Goal: Task Accomplishment & Management: Manage account settings

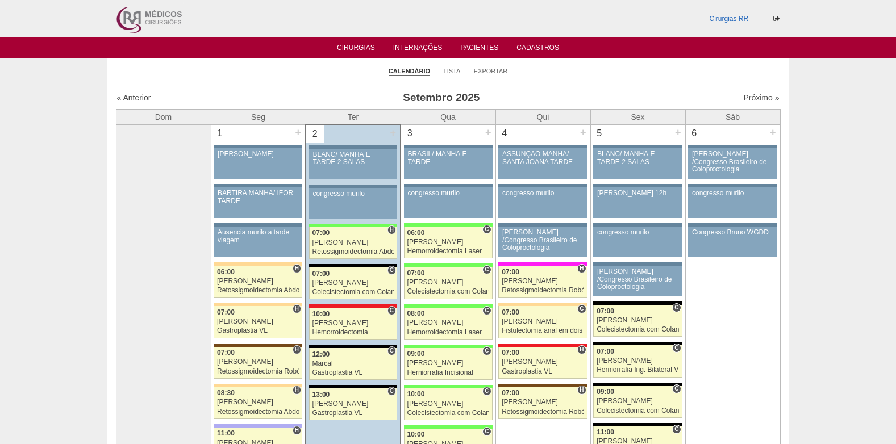
click at [478, 43] on li "Pacientes" at bounding box center [479, 47] width 54 height 9
click at [483, 44] on link "Pacientes" at bounding box center [479, 49] width 38 height 10
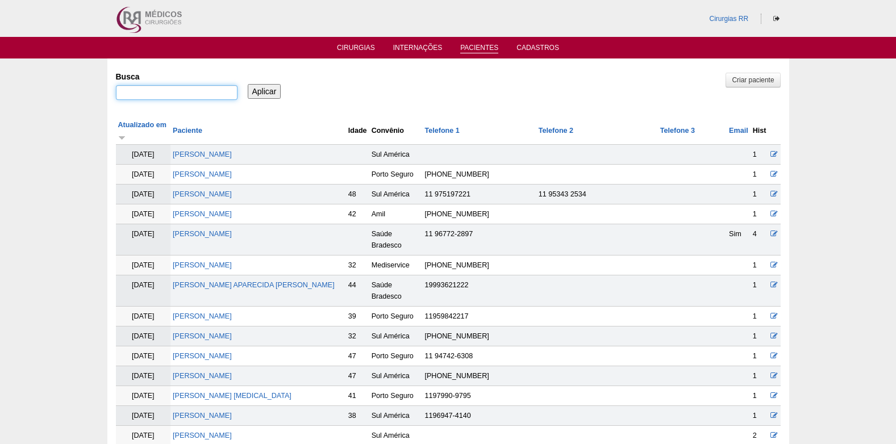
click at [158, 93] on input "Busca" at bounding box center [177, 92] width 122 height 15
paste input "CRISTINA CANTISANI"
click at [144, 94] on input "CRISTINA CANTISANI" at bounding box center [177, 92] width 122 height 15
type input "CRISTIaNe CANTISANI"
click at [253, 94] on input "Aplicar" at bounding box center [265, 91] width 34 height 15
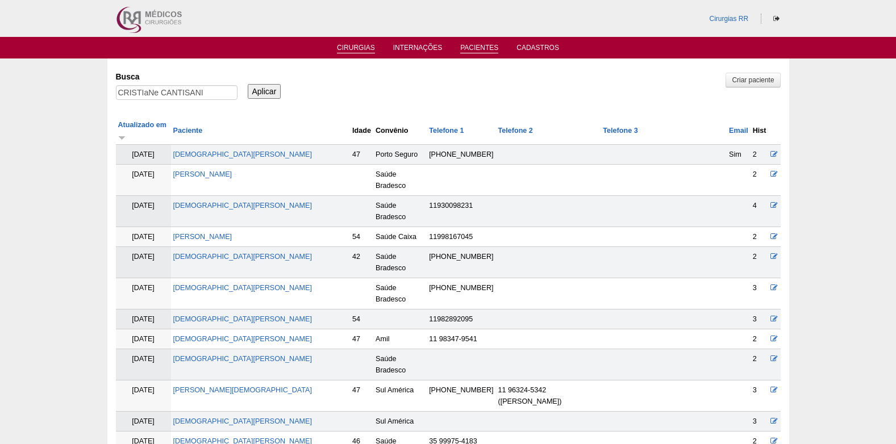
click at [354, 51] on link "Cirurgias" at bounding box center [356, 49] width 38 height 10
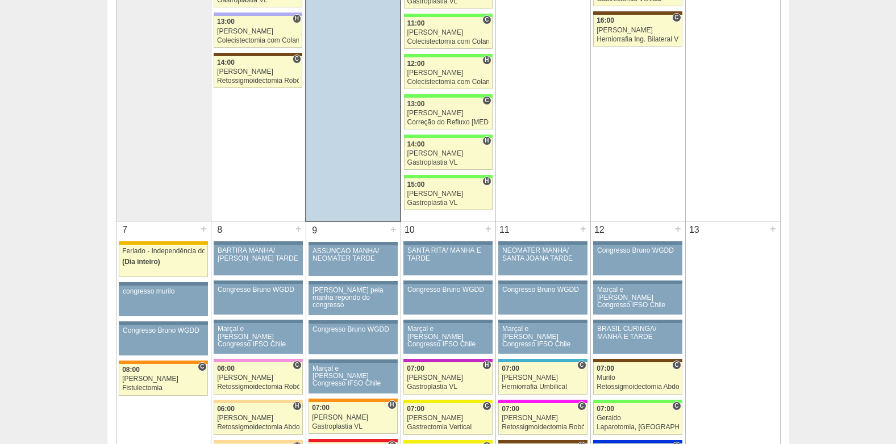
scroll to position [454, 0]
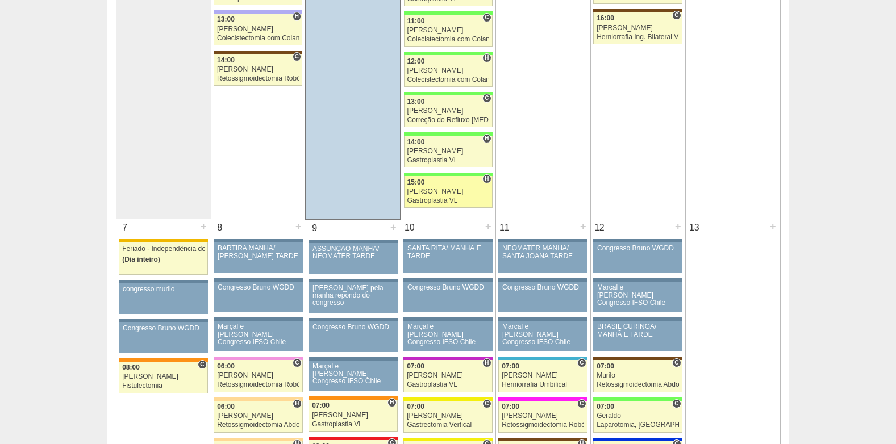
click at [439, 186] on div "15:00" at bounding box center [448, 182] width 82 height 7
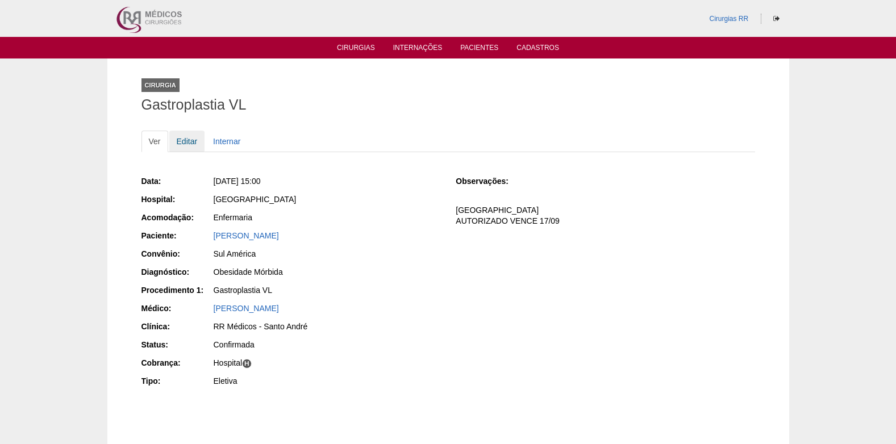
click at [181, 140] on link "Editar" at bounding box center [187, 142] width 36 height 22
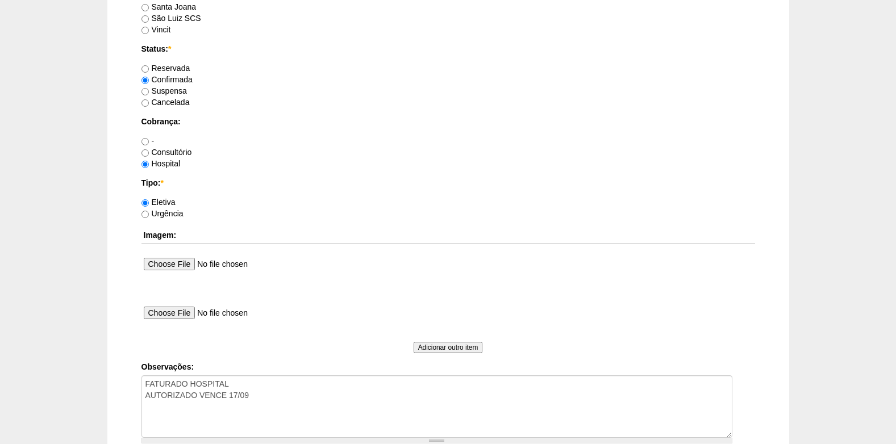
scroll to position [966, 0]
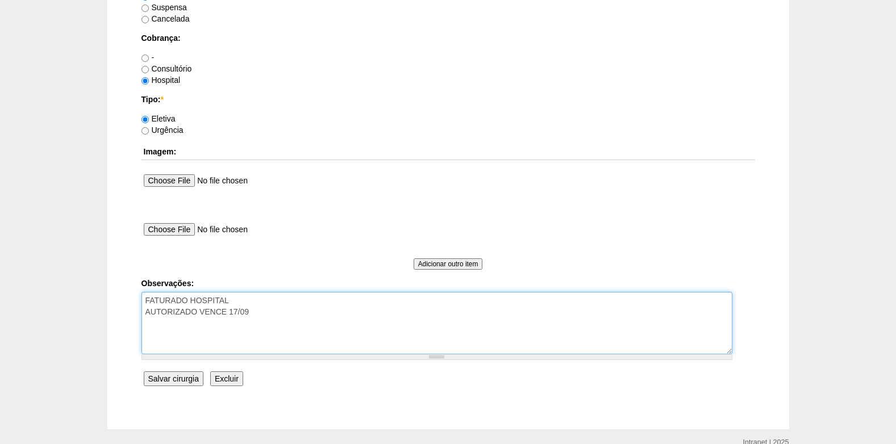
click at [293, 314] on textarea "FATURADO HOSPITAL AUTORIZADO VENCE 17/09" at bounding box center [436, 323] width 591 height 62
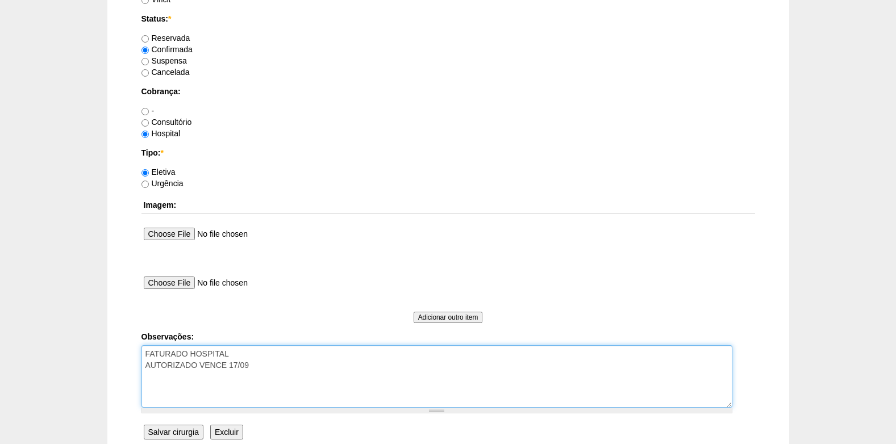
scroll to position [852, 0]
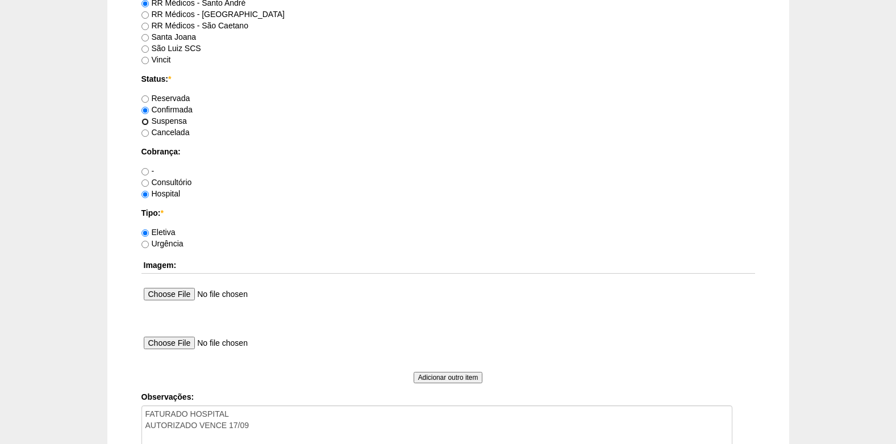
click at [147, 122] on input "Suspensa" at bounding box center [144, 121] width 7 height 7
radio input "true"
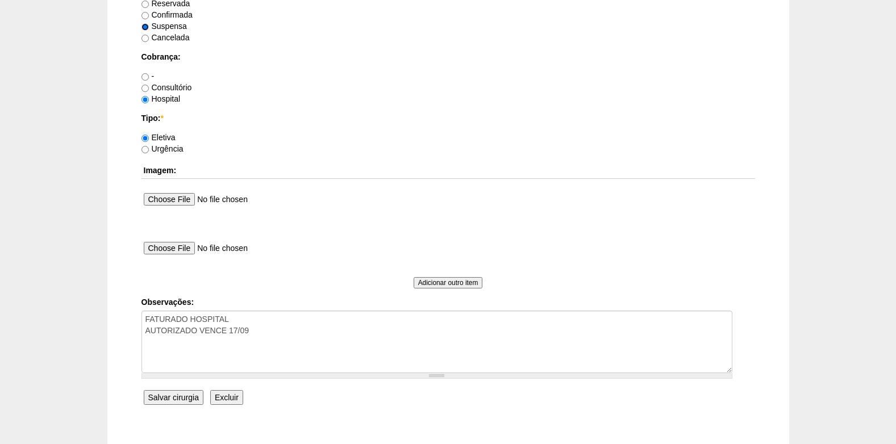
scroll to position [966, 0]
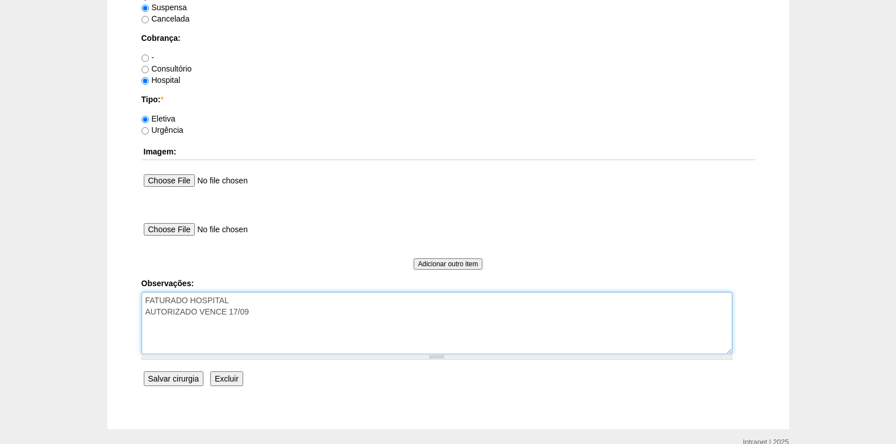
click at [294, 317] on textarea "FATURADO HOSPITAL AUTORIZADO VENCE 17/09" at bounding box center [436, 323] width 591 height 62
click at [261, 333] on textarea "FATURADO HOSPITAL AUTORIZADO VENCE 17/09" at bounding box center [436, 323] width 591 height 62
type textarea "FATURADO HOSPITAL AUTORIZADO VENCE 17/09 02/09: paciente com gripe, aviso o Dr …"
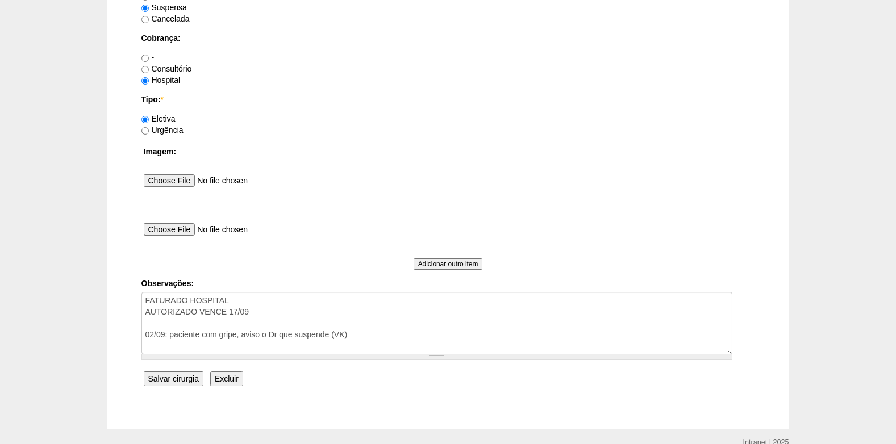
click at [184, 372] on input "Salvar cirurgia" at bounding box center [174, 378] width 60 height 15
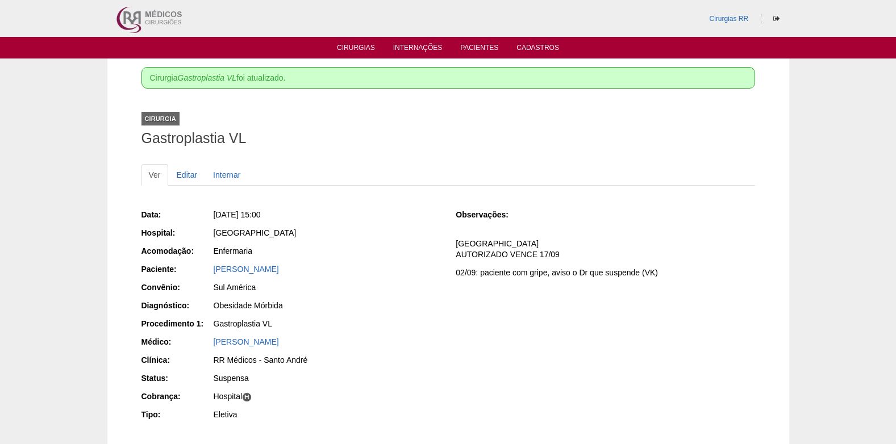
click at [347, 42] on ul "Cirurgias Internações Pacientes Cadastros" at bounding box center [448, 48] width 896 height 22
click at [347, 43] on li "Cirurgias" at bounding box center [356, 47] width 54 height 9
drag, startPoint x: 347, startPoint y: 43, endPoint x: 346, endPoint y: 49, distance: 5.7
click at [346, 49] on link "Cirurgias" at bounding box center [356, 49] width 38 height 10
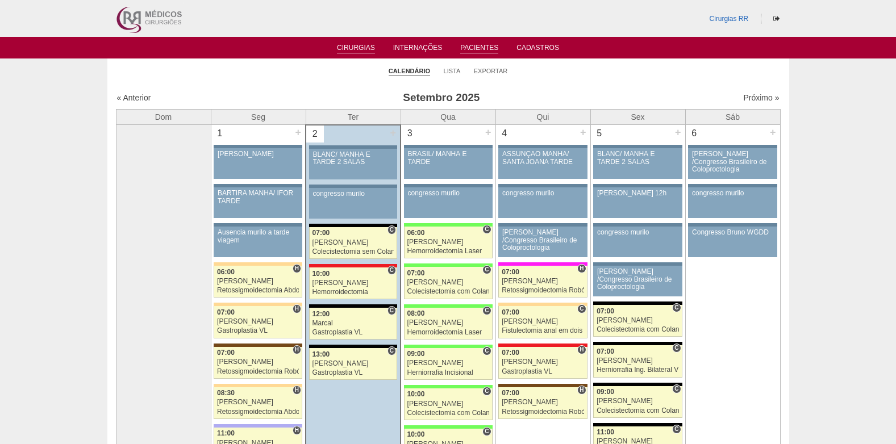
click at [481, 50] on link "Pacientes" at bounding box center [479, 49] width 38 height 10
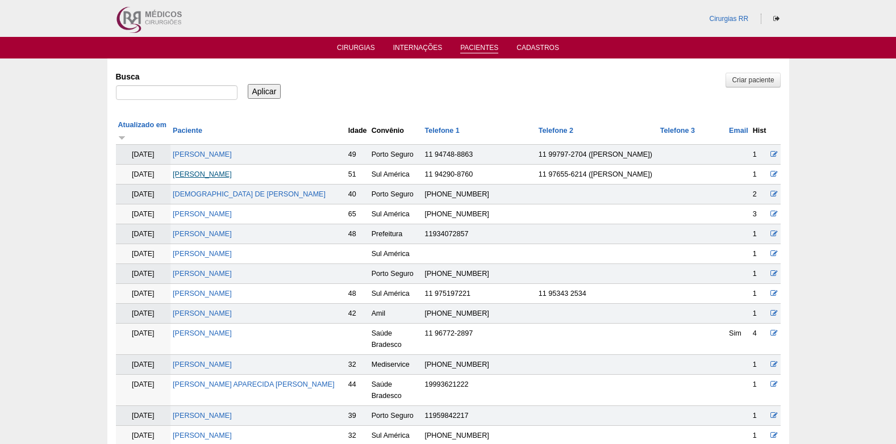
click at [213, 170] on link "[PERSON_NAME]" at bounding box center [202, 174] width 59 height 8
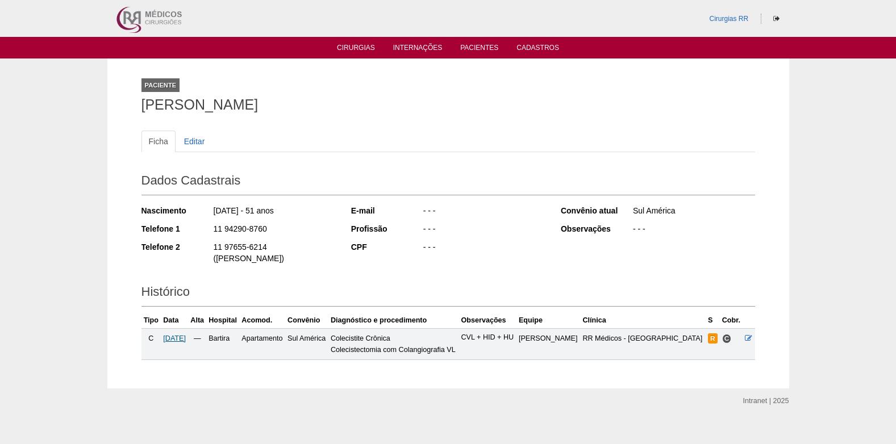
click at [181, 335] on span "06/10/2025" at bounding box center [174, 339] width 23 height 8
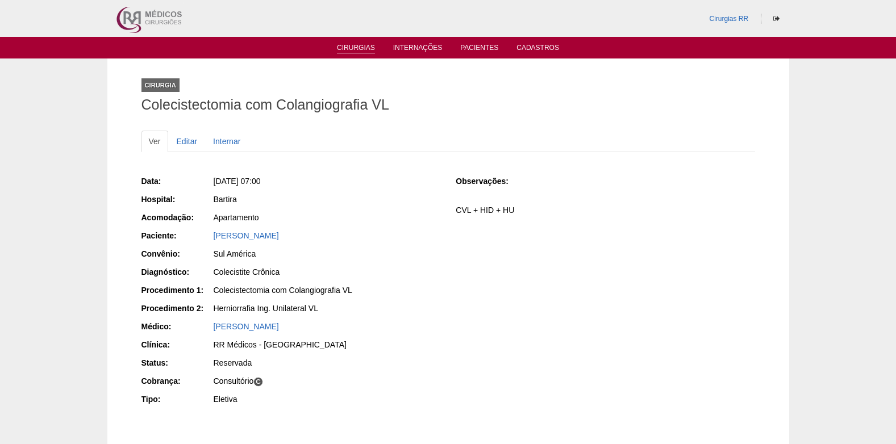
click at [345, 51] on link "Cirurgias" at bounding box center [356, 49] width 38 height 10
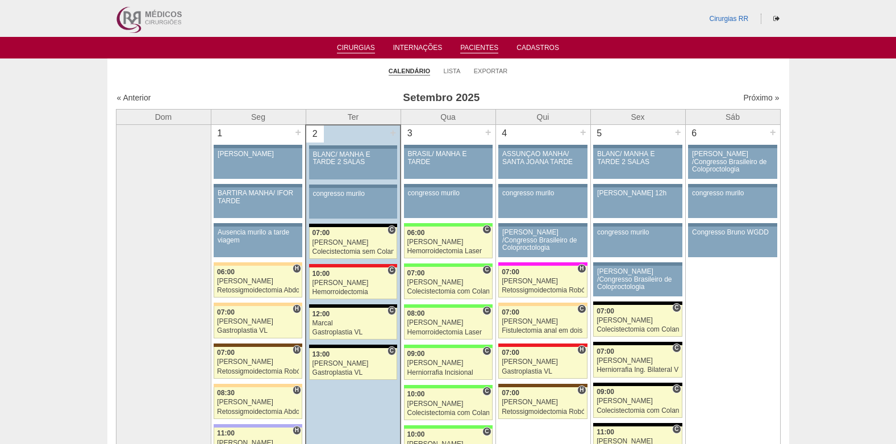
click at [474, 47] on link "Pacientes" at bounding box center [479, 49] width 38 height 10
